Goal: Task Accomplishment & Management: Use online tool/utility

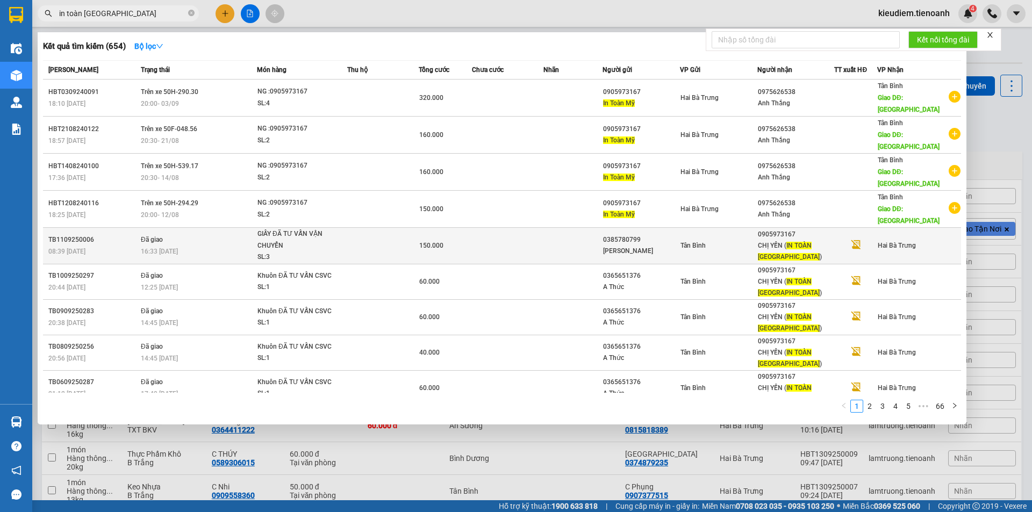
type input "in toàn [GEOGRAPHIC_DATA]"
click at [808, 242] on span "IN TOÀN [GEOGRAPHIC_DATA]" at bounding box center [789, 251] width 62 height 19
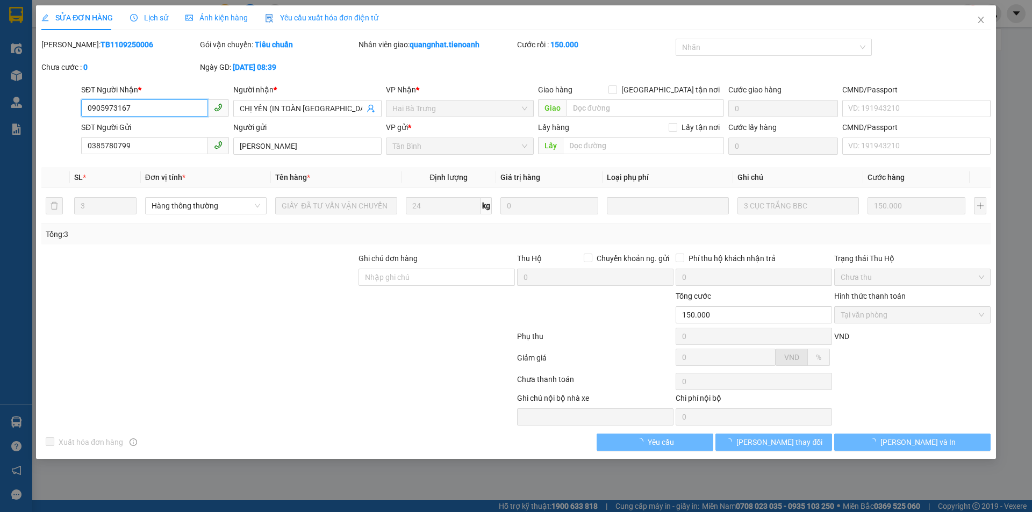
type input "0905973167"
type input "CHỊ YẾN (IN TOÀN [GEOGRAPHIC_DATA])"
type input "0385780799"
type input "[PERSON_NAME]"
type input "150.000"
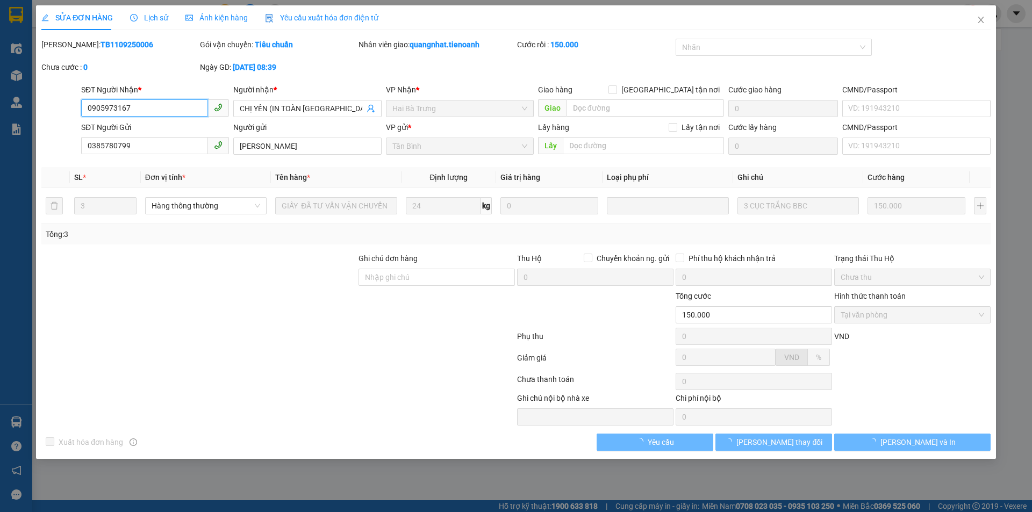
click at [122, 107] on input "0905973167" at bounding box center [144, 107] width 127 height 17
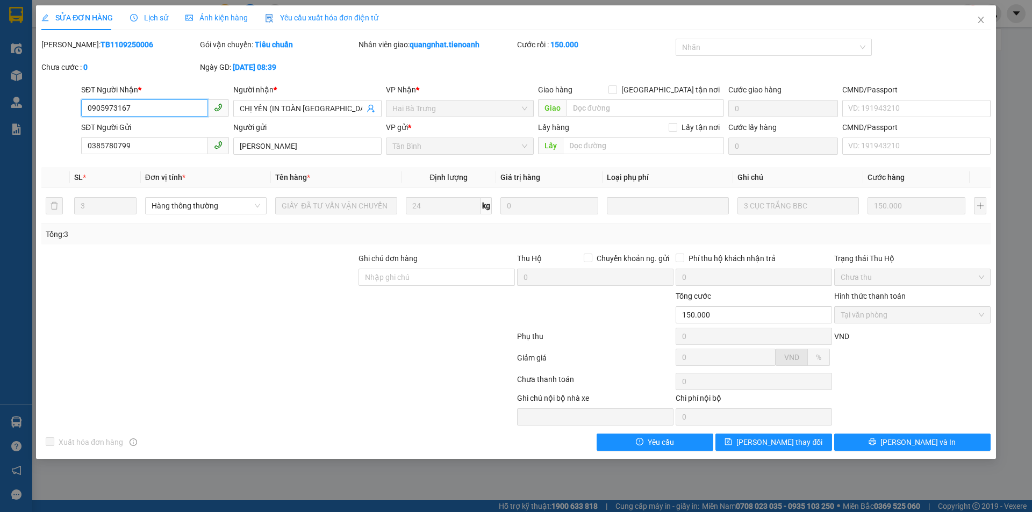
click at [122, 107] on input "0905973167" at bounding box center [144, 107] width 127 height 17
click at [350, 380] on div at bounding box center [277, 381] width 475 height 21
click at [343, 336] on div at bounding box center [277, 338] width 475 height 21
click at [985, 20] on span "Close" at bounding box center [980, 20] width 30 height 30
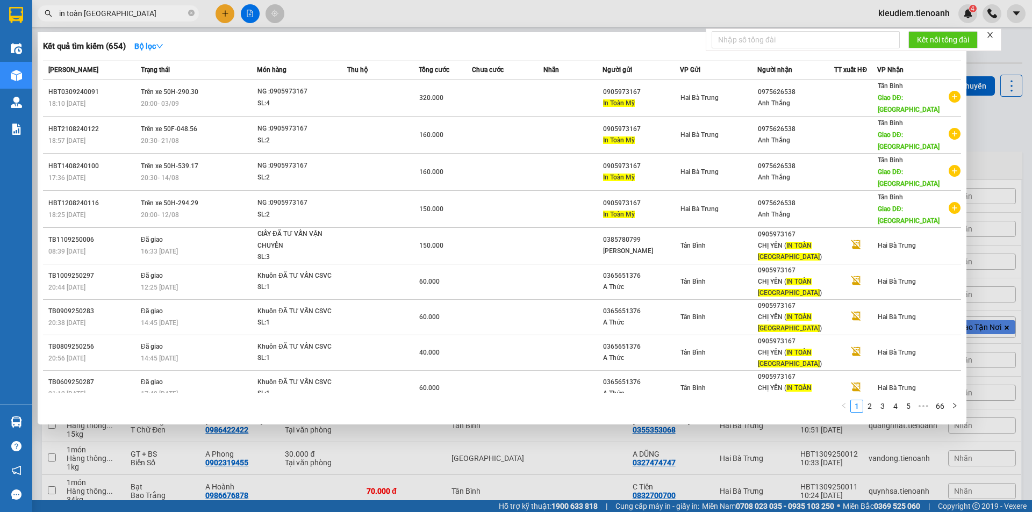
click at [160, 17] on input "in toàn [GEOGRAPHIC_DATA]" at bounding box center [122, 14] width 127 height 12
click at [194, 12] on span "in toàn [GEOGRAPHIC_DATA]" at bounding box center [118, 13] width 161 height 16
click at [189, 12] on icon "close-circle" at bounding box center [191, 13] width 6 height 6
